Goal: Find specific page/section: Find specific page/section

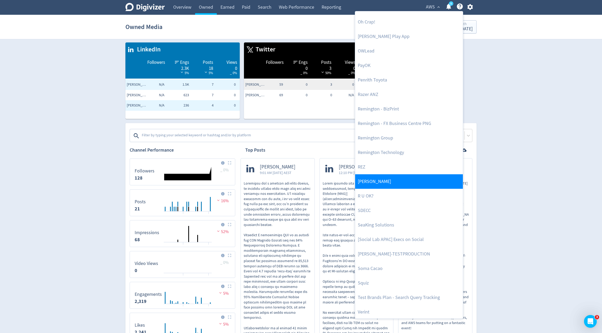
scroll to position [1100, 0]
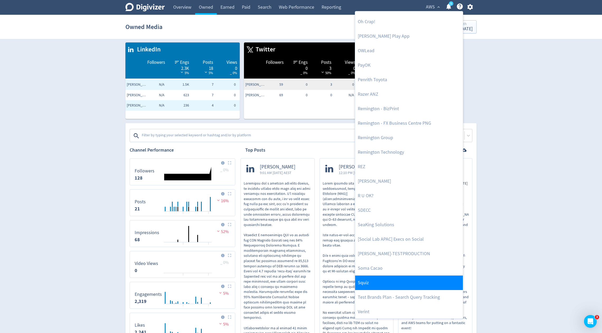
click at [366, 285] on link "Squiz" at bounding box center [409, 283] width 108 height 15
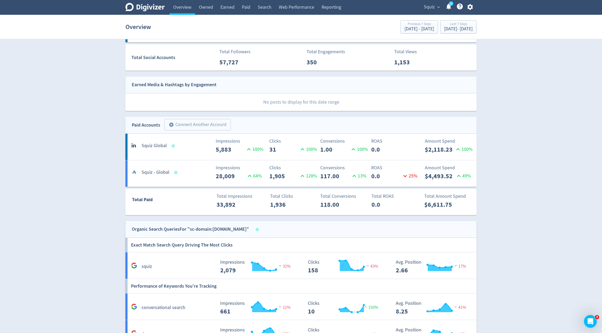
scroll to position [49, 0]
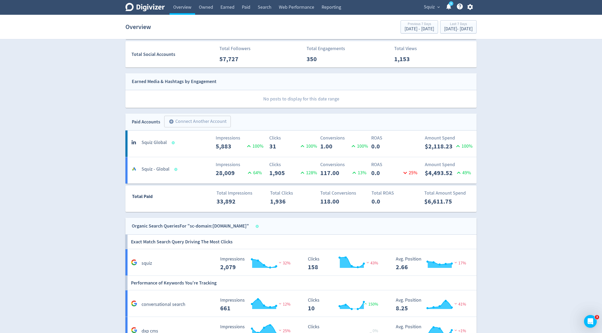
click at [350, 175] on p "117.00" at bounding box center [335, 173] width 30 height 10
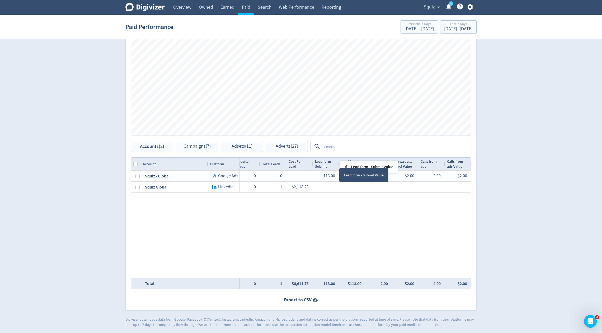
drag, startPoint x: 339, startPoint y: 163, endPoint x: 342, endPoint y: 161, distance: 3.2
click at [337, 163] on div "Lead form - Submit" at bounding box center [326, 164] width 26 height 13
click at [338, 164] on div at bounding box center [339, 164] width 2 height 13
click at [365, 162] on div at bounding box center [365, 164] width 2 height 13
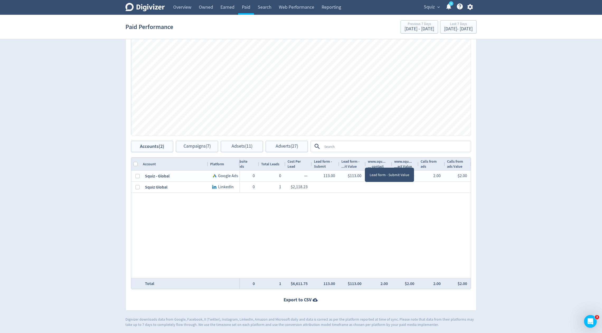
click at [365, 162] on div at bounding box center [365, 164] width 2 height 13
click at [393, 162] on div at bounding box center [393, 164] width 2 height 13
